Goal: Task Accomplishment & Management: Manage account settings

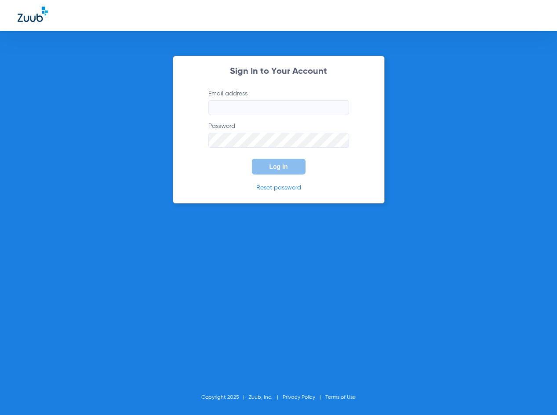
type input "[EMAIL_ADDRESS][DOMAIN_NAME]"
click at [293, 170] on button "Log In" at bounding box center [279, 167] width 54 height 16
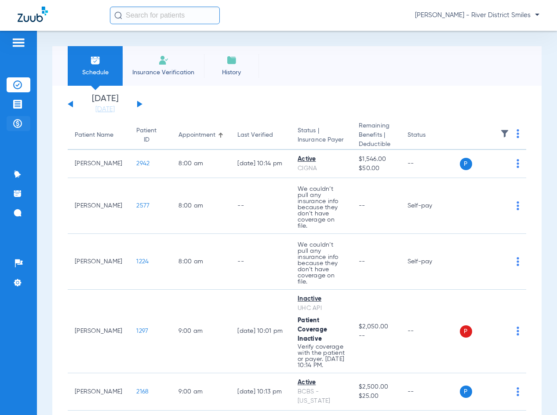
click at [20, 125] on img at bounding box center [17, 123] width 9 height 9
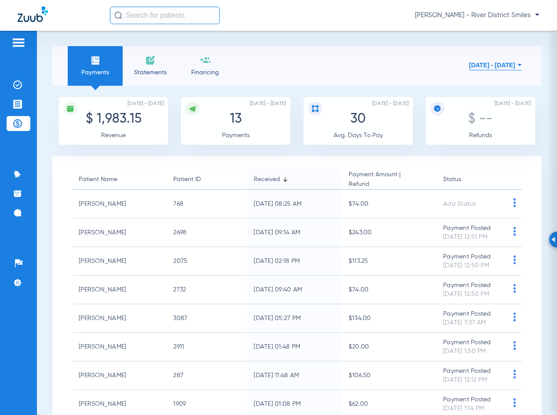
click at [144, 80] on li "Statements" at bounding box center [150, 66] width 55 height 40
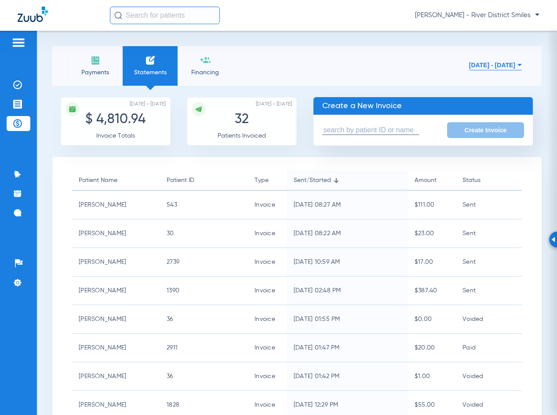
click at [106, 80] on li "Payments" at bounding box center [95, 66] width 55 height 40
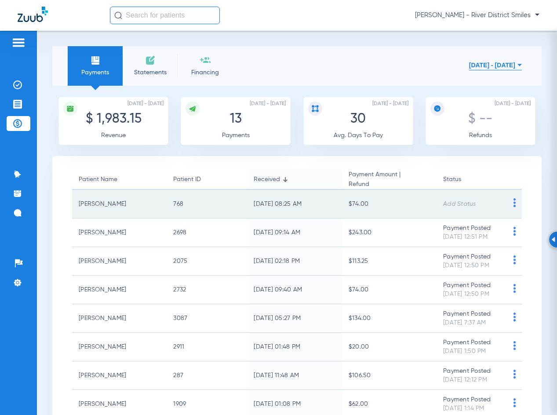
click at [509, 202] on img at bounding box center [514, 202] width 11 height 9
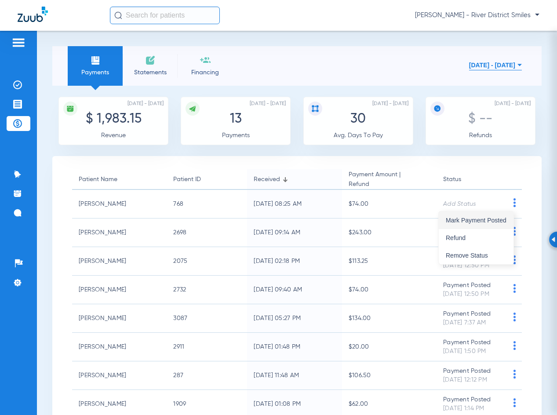
click at [494, 216] on button "Mark Payment Posted" at bounding box center [475, 220] width 75 height 18
